Goal: Task Accomplishment & Management: Manage account settings

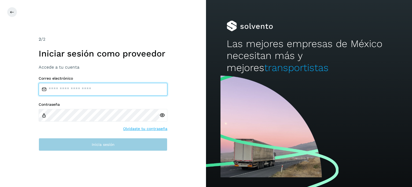
type input "**********"
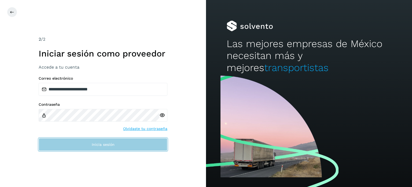
click at [97, 146] on span "Inicia sesión" at bounding box center [103, 144] width 23 height 4
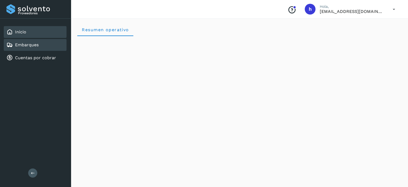
click at [39, 45] on div "Embarques" at bounding box center [35, 45] width 63 height 12
